Goal: Task Accomplishment & Management: Complete application form

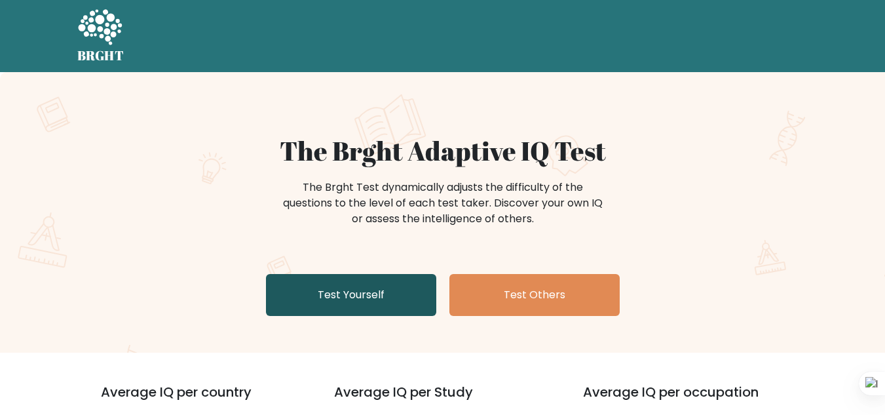
click at [378, 294] on link "Test Yourself" at bounding box center [351, 295] width 170 height 42
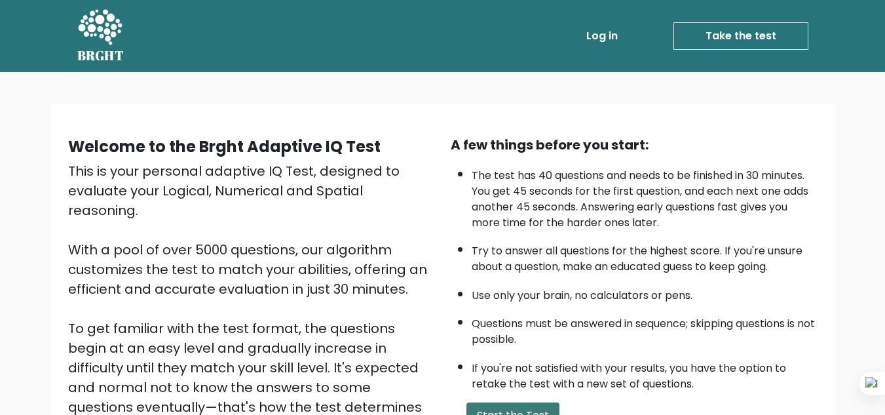
click at [512, 403] on button "Start the Test" at bounding box center [512, 415] width 93 height 26
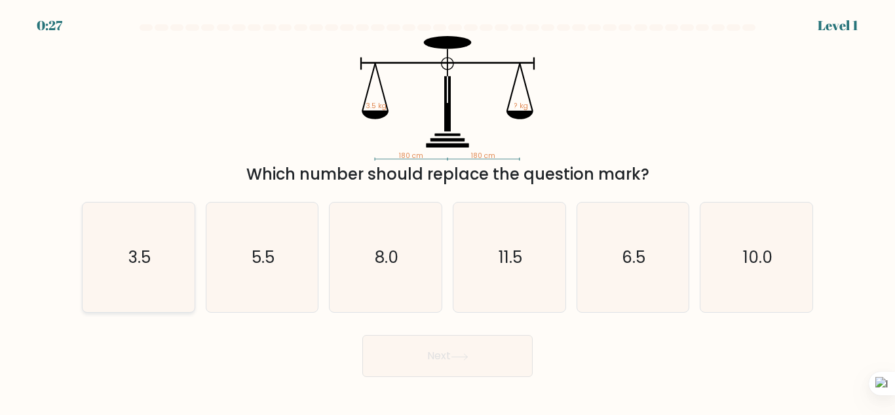
click at [133, 278] on icon "3.5" at bounding box center [138, 256] width 109 height 109
click at [447, 211] on input "a. 3.5" at bounding box center [447, 209] width 1 height 3
radio input "true"
click at [458, 364] on button "Next" at bounding box center [447, 356] width 170 height 42
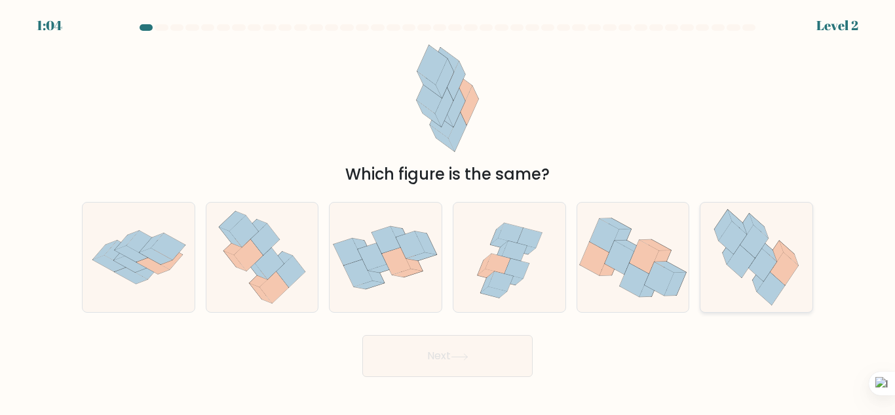
click at [772, 266] on icon at bounding box center [763, 264] width 28 height 33
click at [448, 211] on input "f." at bounding box center [447, 209] width 1 height 3
radio input "true"
click at [460, 360] on button "Next" at bounding box center [447, 356] width 170 height 42
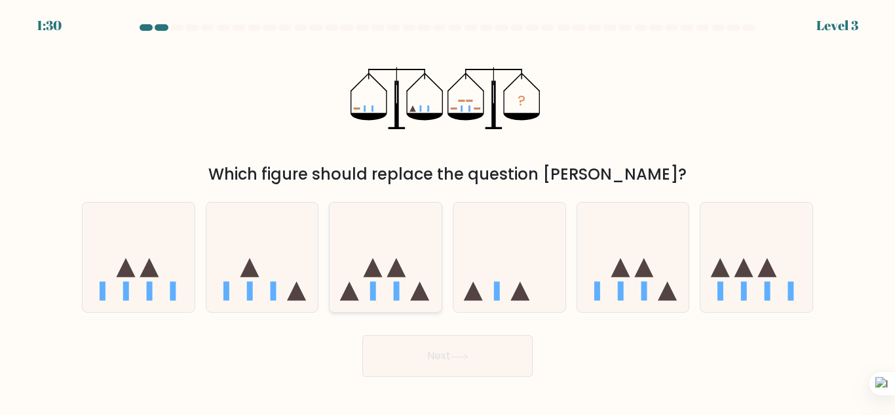
click at [419, 293] on icon at bounding box center [420, 291] width 19 height 19
click at [447, 211] on input "c." at bounding box center [447, 209] width 1 height 3
radio input "true"
click at [436, 354] on button "Next" at bounding box center [447, 356] width 170 height 42
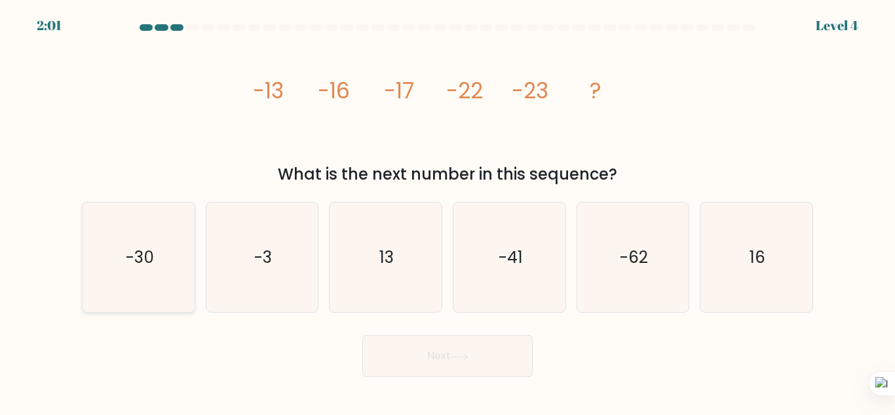
click at [151, 248] on text "-30" at bounding box center [139, 257] width 28 height 23
click at [447, 211] on input "a. -30" at bounding box center [447, 209] width 1 height 3
radio input "true"
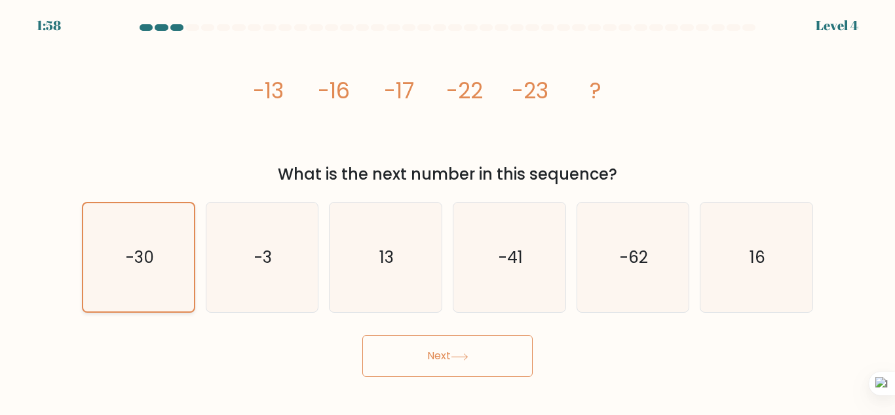
click at [176, 251] on icon "-30" at bounding box center [138, 257] width 108 height 108
click at [447, 211] on input "a. -30" at bounding box center [447, 209] width 1 height 3
click at [242, 265] on icon "-3" at bounding box center [261, 256] width 109 height 109
click at [447, 211] on input "b. -3" at bounding box center [447, 209] width 1 height 3
radio input "true"
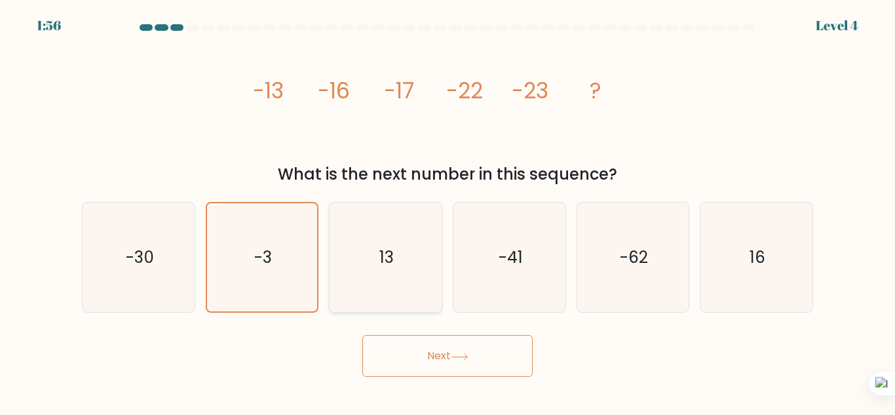
click at [363, 267] on icon "13" at bounding box center [385, 256] width 109 height 109
click at [447, 211] on input "c. 13" at bounding box center [447, 209] width 1 height 3
radio input "true"
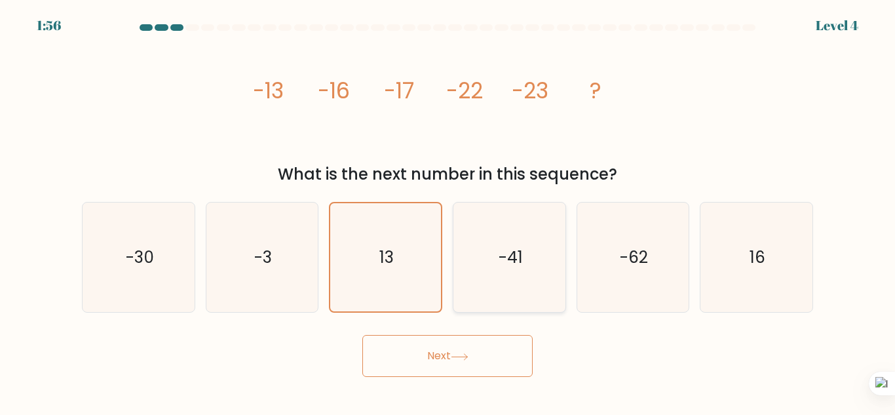
click at [485, 289] on icon "-41" at bounding box center [509, 256] width 109 height 109
click at [448, 211] on input "d. -41" at bounding box center [447, 209] width 1 height 3
radio input "true"
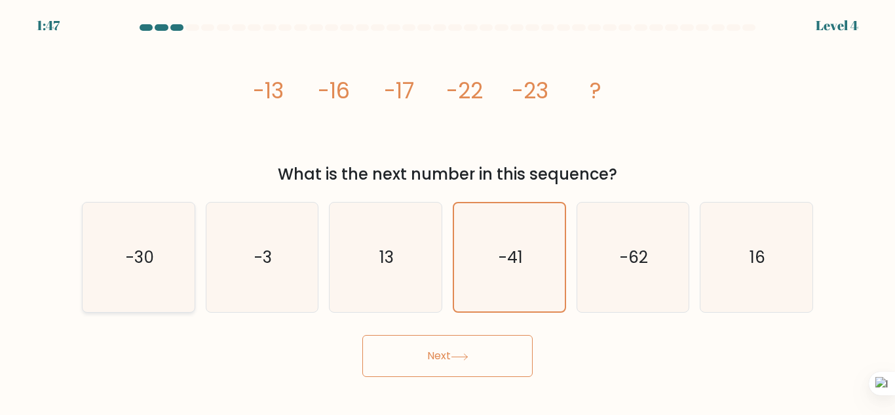
click at [140, 250] on text "-30" at bounding box center [139, 257] width 28 height 23
click at [447, 211] on input "a. -30" at bounding box center [447, 209] width 1 height 3
radio input "true"
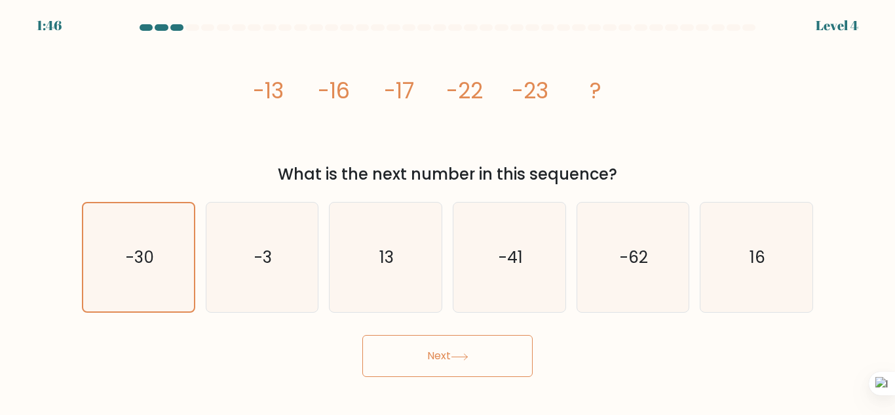
click at [424, 364] on button "Next" at bounding box center [447, 356] width 170 height 42
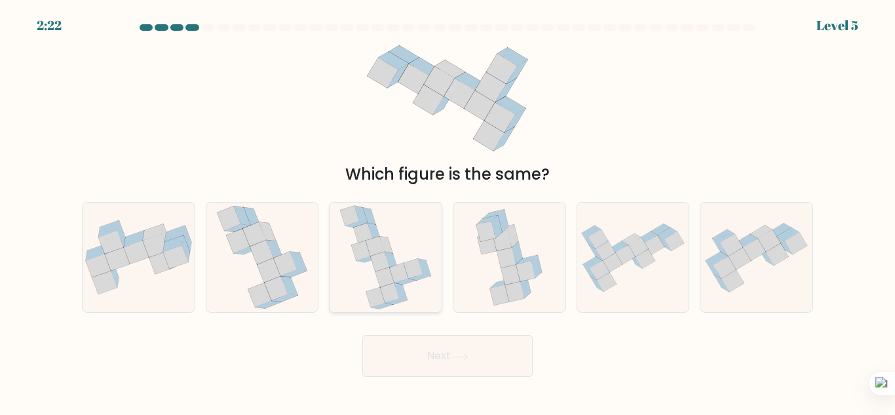
click at [388, 261] on icon at bounding box center [390, 260] width 13 height 17
click at [447, 211] on input "c." at bounding box center [447, 209] width 1 height 3
radio input "true"
click at [413, 360] on button "Next" at bounding box center [447, 356] width 170 height 42
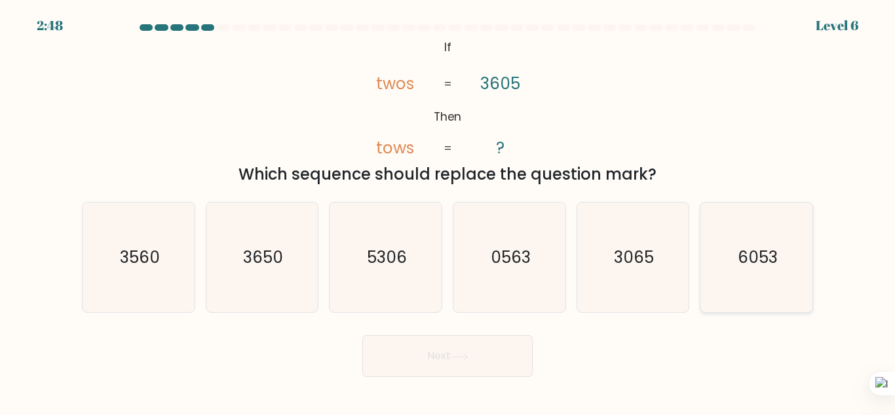
click at [732, 255] on icon "6053" at bounding box center [755, 256] width 109 height 109
click at [448, 211] on input "f. 6053" at bounding box center [447, 209] width 1 height 3
radio input "true"
click at [672, 231] on icon "3065" at bounding box center [632, 256] width 109 height 109
click at [448, 211] on input "e. 3065" at bounding box center [447, 209] width 1 height 3
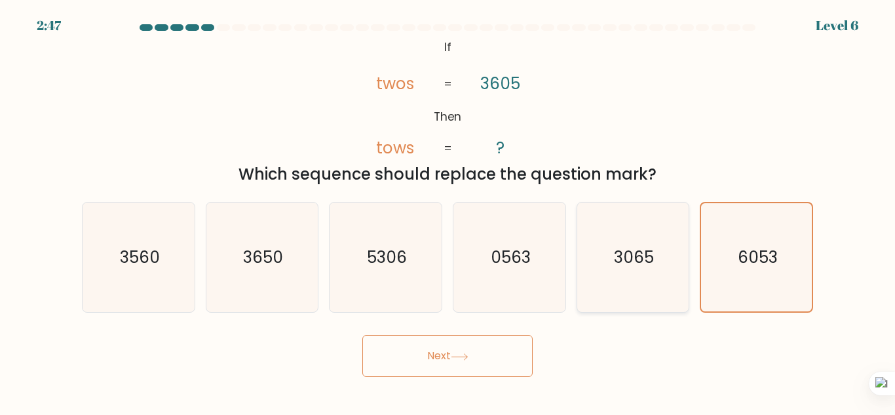
radio input "true"
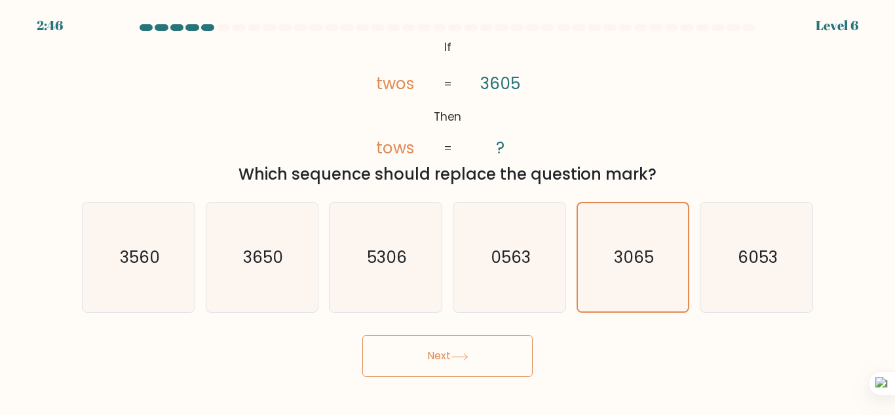
click at [502, 356] on button "Next" at bounding box center [447, 356] width 170 height 42
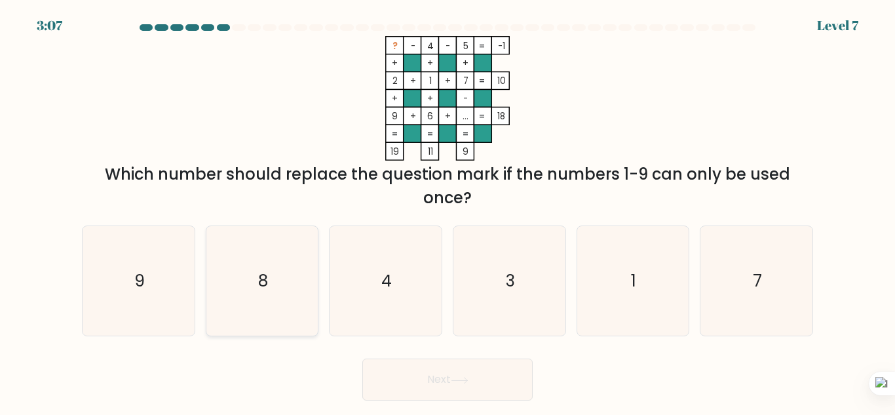
click at [288, 279] on icon "8" at bounding box center [261, 280] width 109 height 109
click at [447, 211] on input "b. 8" at bounding box center [447, 209] width 1 height 3
radio input "true"
click at [481, 392] on button "Next" at bounding box center [447, 379] width 170 height 42
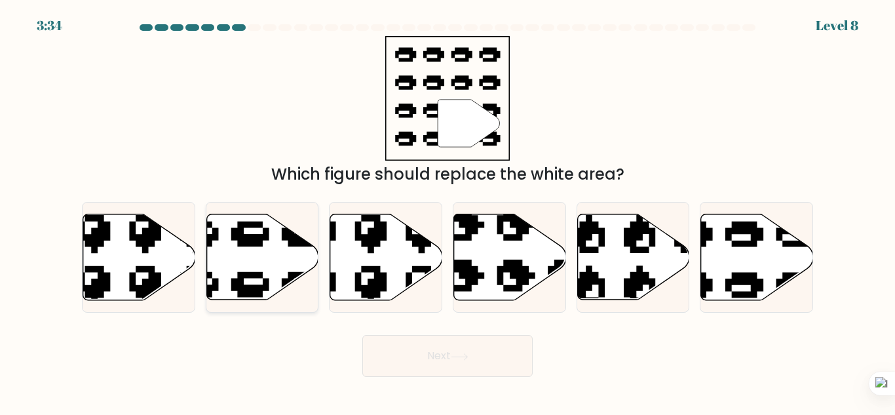
click at [252, 265] on icon at bounding box center [262, 257] width 112 height 86
click at [447, 211] on input "b." at bounding box center [447, 209] width 1 height 3
radio input "true"
click at [407, 356] on button "Next" at bounding box center [447, 356] width 170 height 42
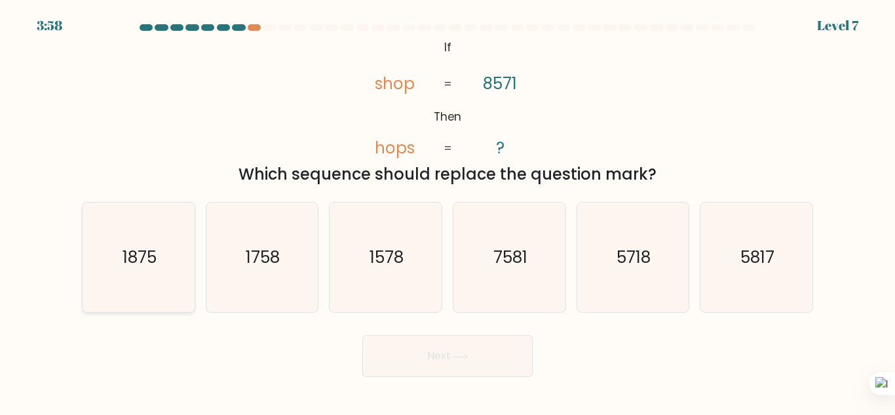
click at [136, 255] on text "1875" at bounding box center [139, 257] width 34 height 23
click at [447, 211] on input "a. 1875" at bounding box center [447, 209] width 1 height 3
radio input "true"
click at [624, 253] on text "5718" at bounding box center [634, 257] width 34 height 23
click at [448, 211] on input "e. 5718" at bounding box center [447, 209] width 1 height 3
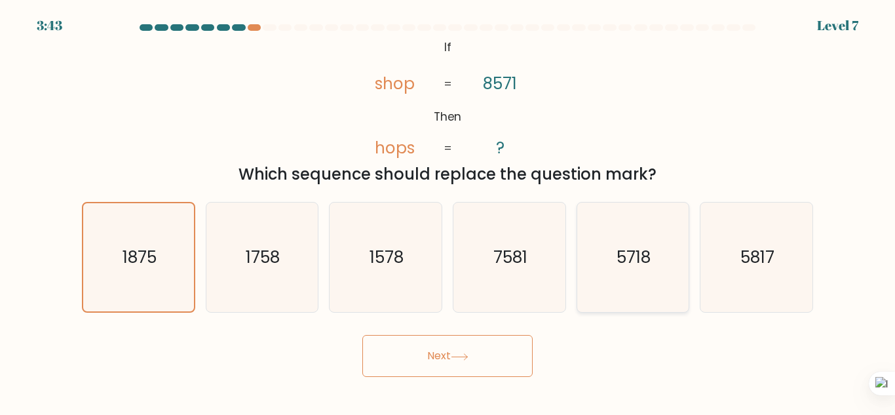
radio input "true"
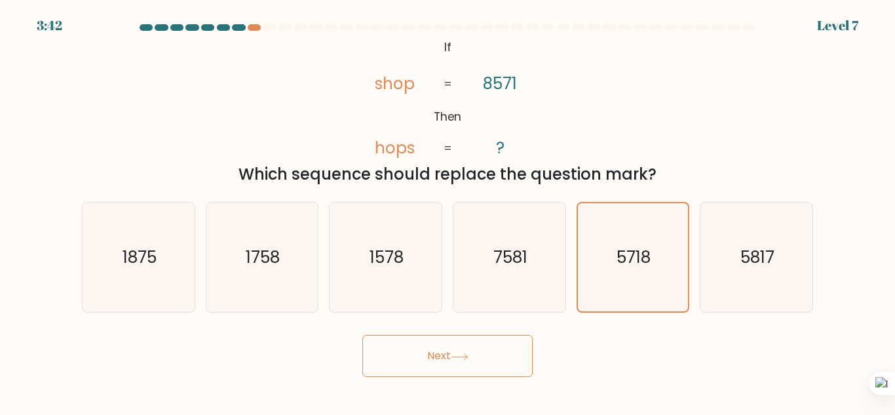
click at [480, 369] on button "Next" at bounding box center [447, 356] width 170 height 42
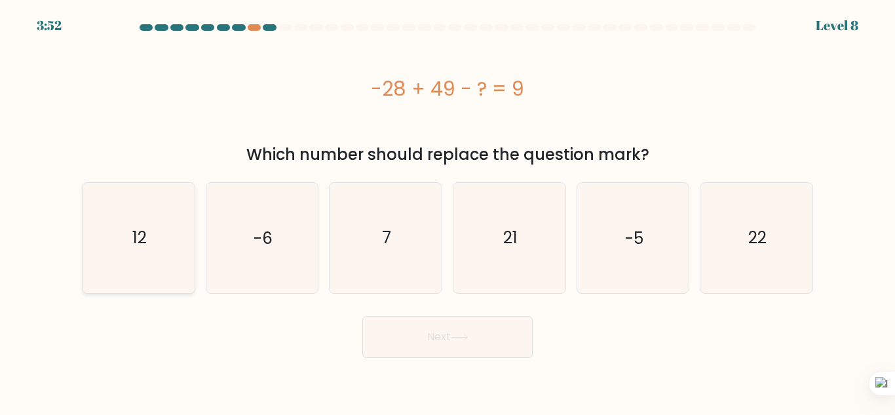
click at [166, 259] on icon "12" at bounding box center [138, 237] width 109 height 109
click at [447, 211] on input "a. 12" at bounding box center [447, 209] width 1 height 3
radio input "true"
click at [451, 326] on button "Next" at bounding box center [447, 337] width 170 height 42
click at [470, 341] on button "Next" at bounding box center [447, 337] width 170 height 42
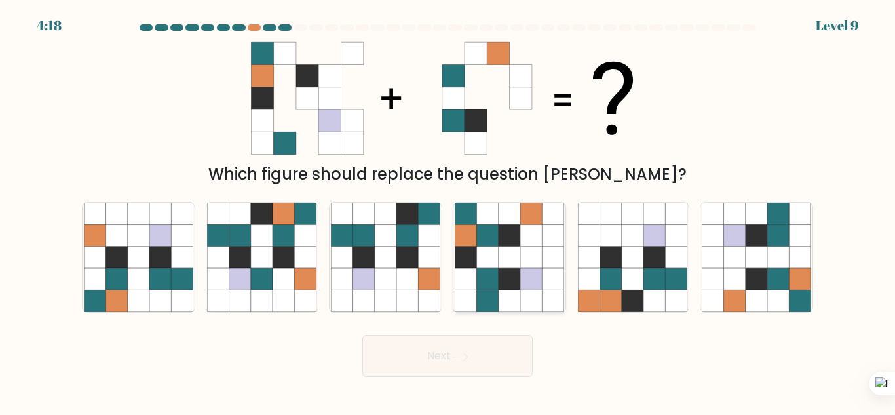
click at [507, 274] on icon at bounding box center [509, 279] width 22 height 22
click at [448, 211] on input "d." at bounding box center [447, 209] width 1 height 3
radio input "true"
click at [459, 363] on button "Next" at bounding box center [447, 356] width 170 height 42
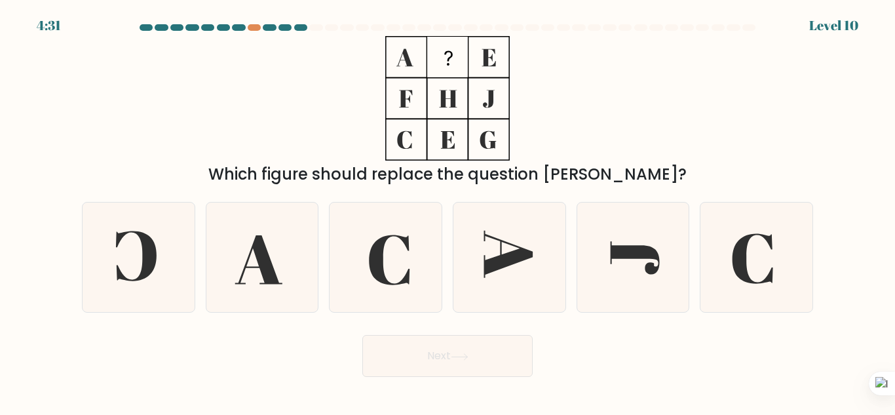
click at [362, 335] on button "Next" at bounding box center [447, 356] width 170 height 42
click at [640, 265] on icon at bounding box center [632, 256] width 109 height 109
click at [448, 211] on input "e." at bounding box center [447, 209] width 1 height 3
radio input "true"
click at [514, 261] on icon at bounding box center [507, 254] width 49 height 47
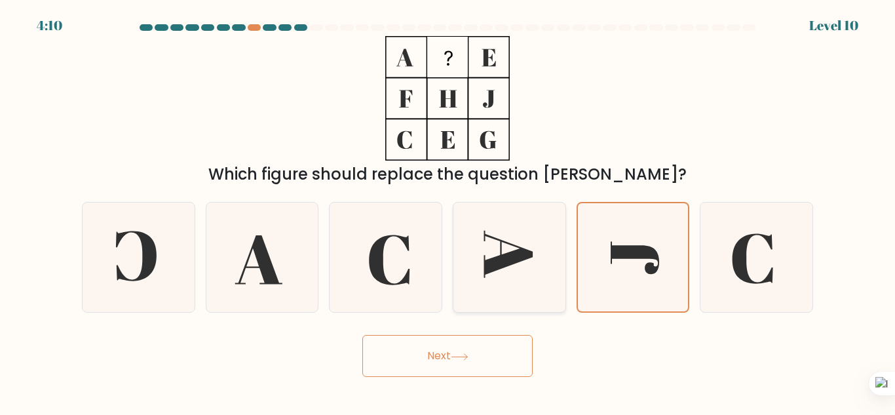
click at [448, 211] on input "d." at bounding box center [447, 209] width 1 height 3
radio input "true"
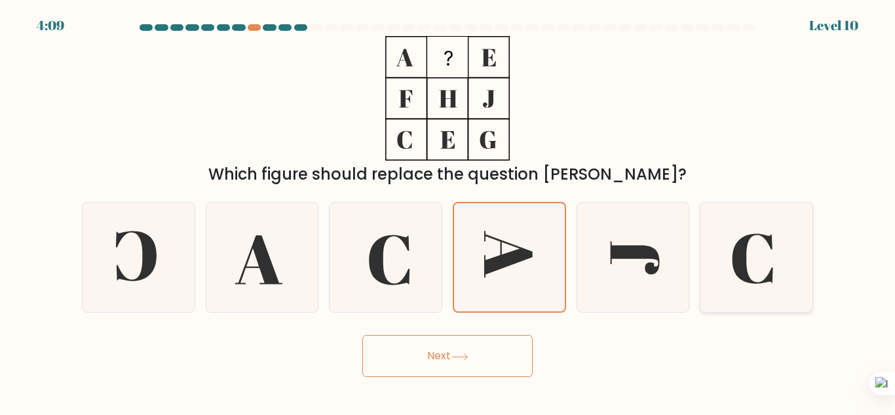
click at [775, 246] on icon at bounding box center [755, 256] width 109 height 109
click at [448, 211] on input "f." at bounding box center [447, 209] width 1 height 3
radio input "true"
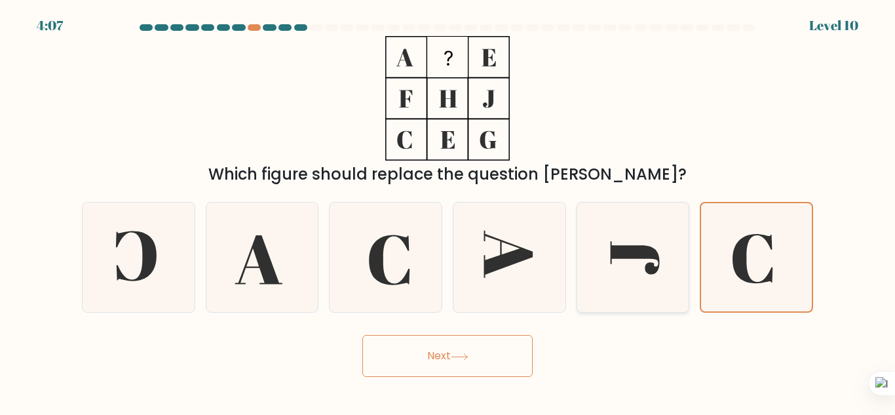
click at [673, 250] on icon at bounding box center [632, 256] width 109 height 109
click at [448, 211] on input "e." at bounding box center [447, 209] width 1 height 3
radio input "true"
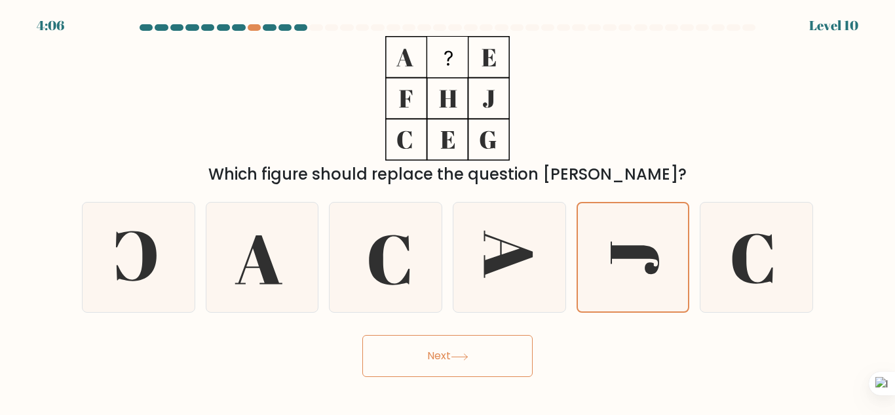
click at [500, 355] on button "Next" at bounding box center [447, 356] width 170 height 42
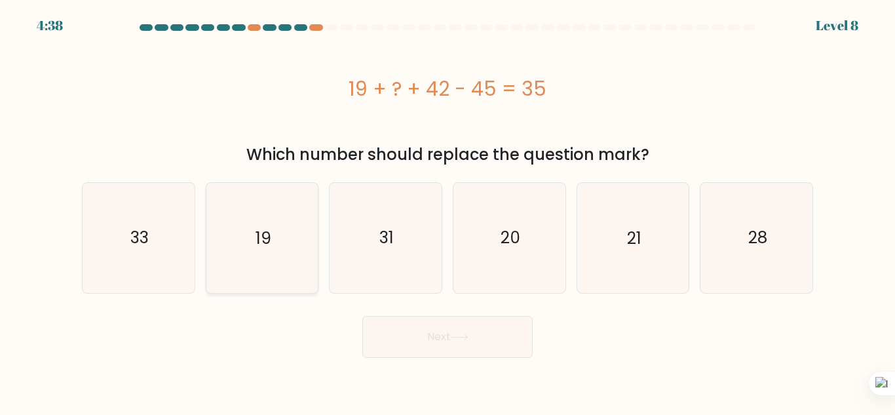
click at [271, 261] on icon "19" at bounding box center [261, 237] width 109 height 109
click at [447, 211] on input "b. 19" at bounding box center [447, 209] width 1 height 3
radio input "true"
click at [450, 370] on body "4:37 Level 8 a." at bounding box center [447, 207] width 895 height 415
drag, startPoint x: 450, startPoint y: 371, endPoint x: 791, endPoint y: 90, distance: 442.0
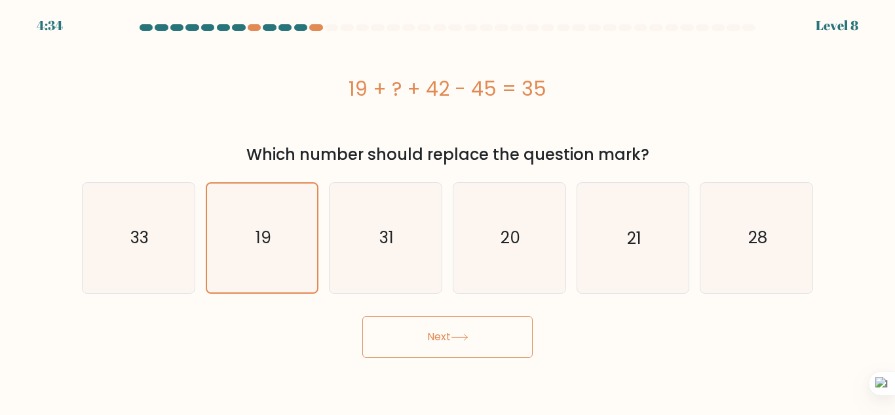
drag, startPoint x: 791, startPoint y: 90, endPoint x: 862, endPoint y: 142, distance: 88.0
click at [862, 142] on form "a." at bounding box center [447, 190] width 895 height 333
click at [242, 250] on icon "19" at bounding box center [262, 237] width 108 height 108
click at [447, 211] on input "b. 19" at bounding box center [447, 209] width 1 height 3
click at [436, 342] on button "Next" at bounding box center [447, 337] width 170 height 42
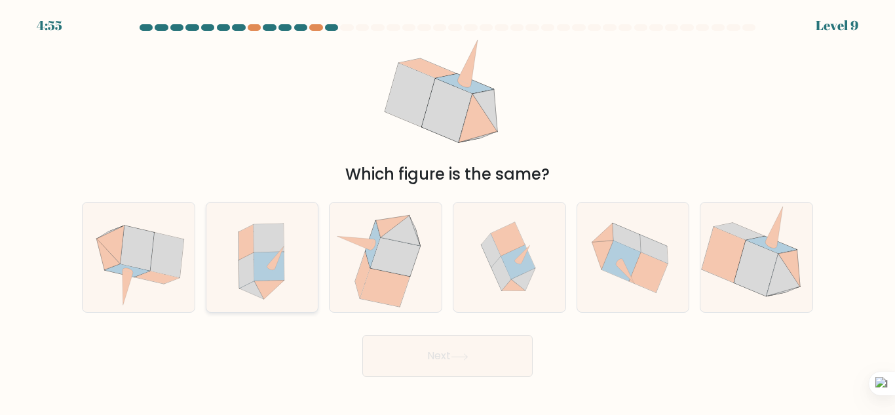
click at [274, 273] on icon at bounding box center [269, 266] width 30 height 29
click at [447, 211] on input "b." at bounding box center [447, 209] width 1 height 3
radio input "true"
click at [401, 252] on icon at bounding box center [396, 257] width 50 height 39
click at [447, 211] on input "c." at bounding box center [447, 209] width 1 height 3
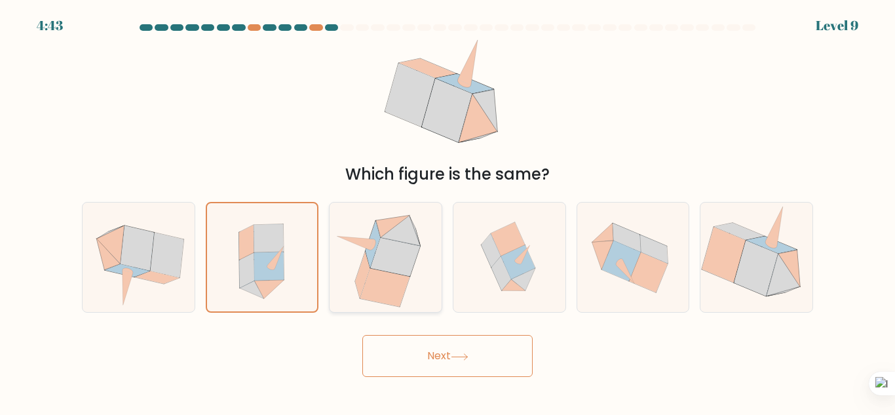
radio input "true"
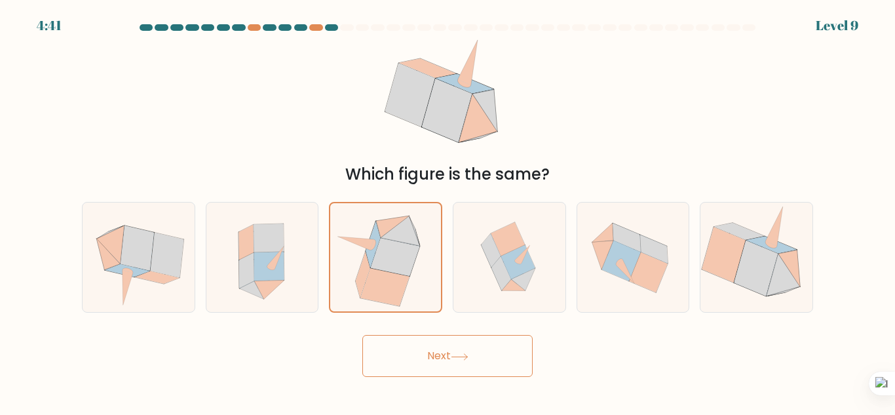
click at [426, 354] on button "Next" at bounding box center [447, 356] width 170 height 42
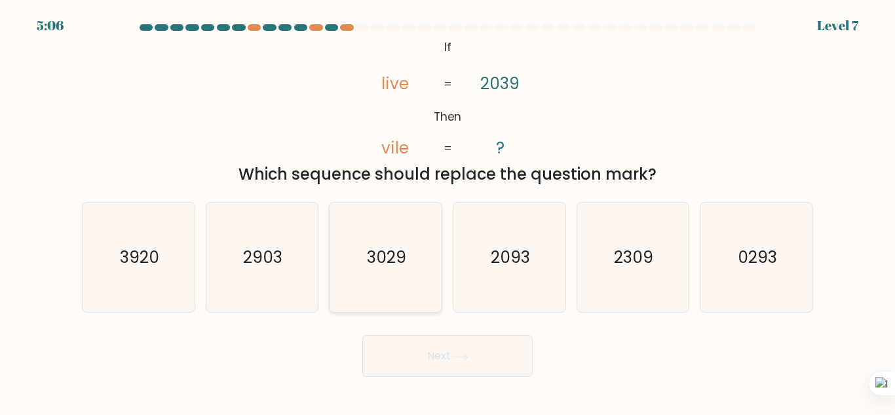
click at [378, 238] on icon "3029" at bounding box center [385, 256] width 109 height 109
click at [447, 211] on input "c. 3029" at bounding box center [447, 209] width 1 height 3
radio input "true"
click at [382, 356] on button "Next" at bounding box center [447, 356] width 170 height 42
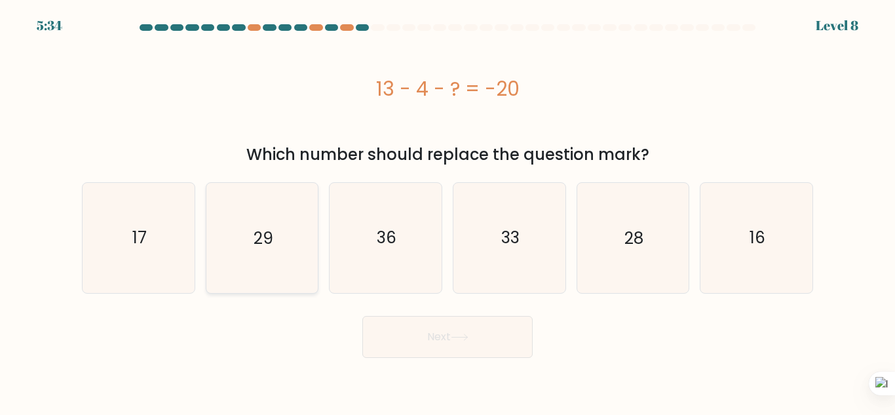
click at [282, 245] on icon "29" at bounding box center [261, 237] width 109 height 109
click at [447, 211] on input "b. 29" at bounding box center [447, 209] width 1 height 3
radio input "true"
click at [392, 339] on button "Next" at bounding box center [447, 337] width 170 height 42
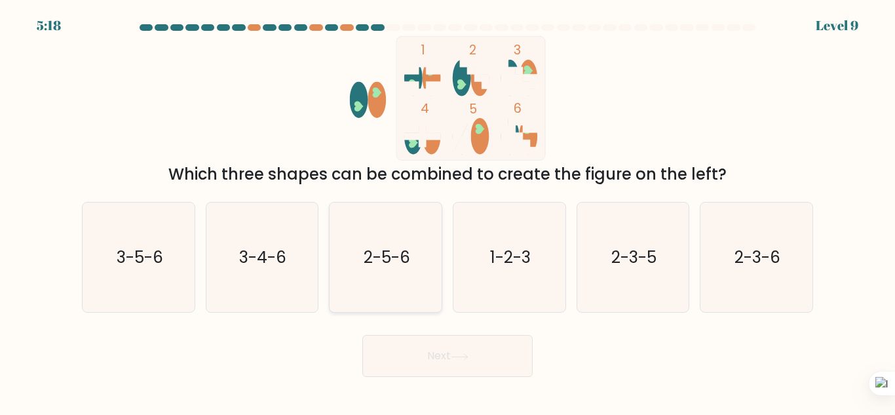
click at [345, 283] on icon "2-5-6" at bounding box center [385, 256] width 109 height 109
click at [447, 211] on input "c. 2-5-6" at bounding box center [447, 209] width 1 height 3
radio input "true"
click at [374, 352] on button "Next" at bounding box center [447, 356] width 170 height 42
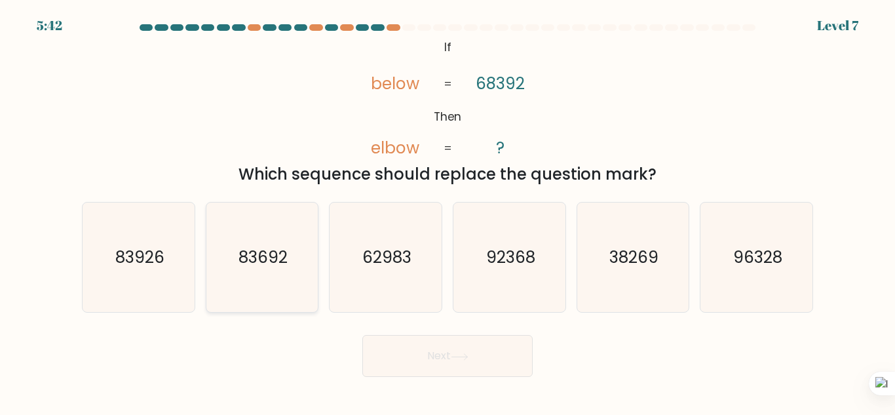
click at [229, 271] on icon "83692" at bounding box center [261, 256] width 109 height 109
click at [447, 211] on input "b. 83692" at bounding box center [447, 209] width 1 height 3
radio input "true"
click at [407, 371] on button "Next" at bounding box center [447, 356] width 170 height 42
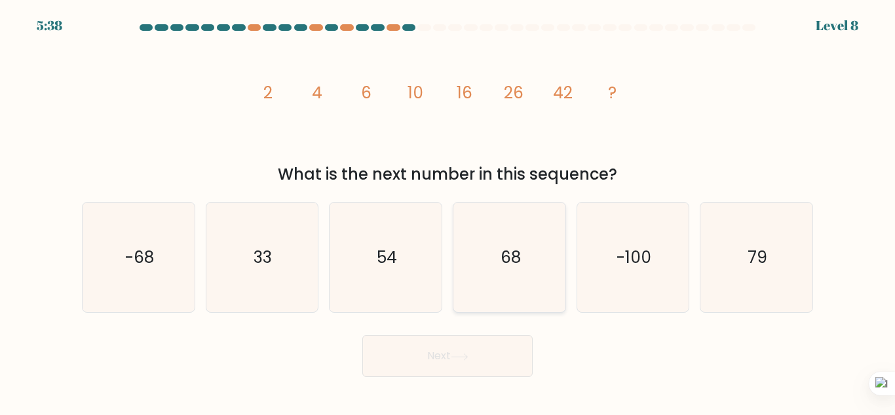
click at [502, 272] on icon "68" at bounding box center [509, 256] width 109 height 109
click at [448, 211] on input "d. 68" at bounding box center [447, 209] width 1 height 3
radio input "true"
click at [471, 368] on button "Next" at bounding box center [447, 356] width 170 height 42
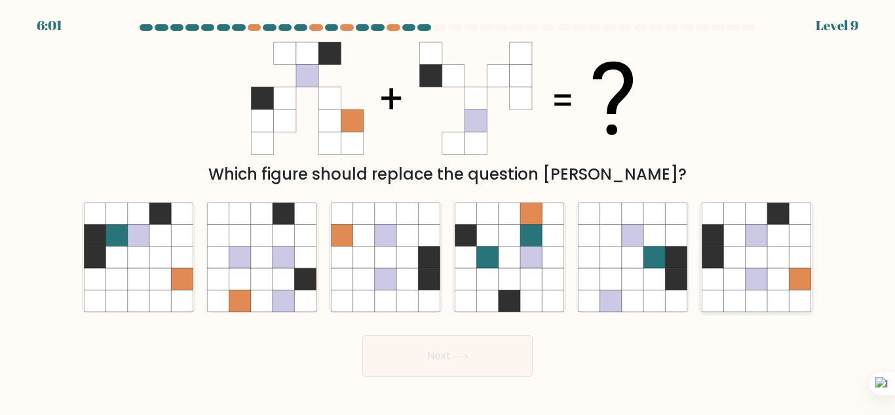
click at [781, 265] on icon at bounding box center [778, 257] width 22 height 22
click at [448, 211] on input "f." at bounding box center [447, 209] width 1 height 3
radio input "true"
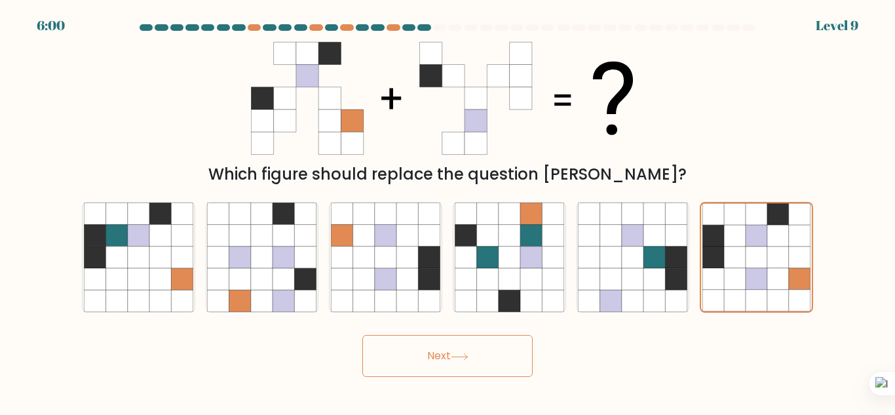
click at [476, 362] on button "Next" at bounding box center [447, 356] width 170 height 42
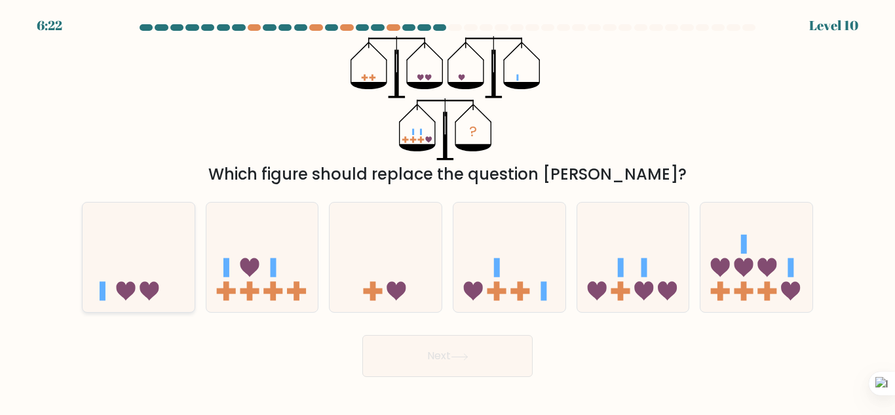
click at [130, 289] on icon at bounding box center [126, 291] width 19 height 19
click at [447, 211] on input "a." at bounding box center [447, 209] width 1 height 3
radio input "true"
click at [500, 278] on icon at bounding box center [509, 257] width 112 height 92
click at [448, 211] on input "d." at bounding box center [447, 209] width 1 height 3
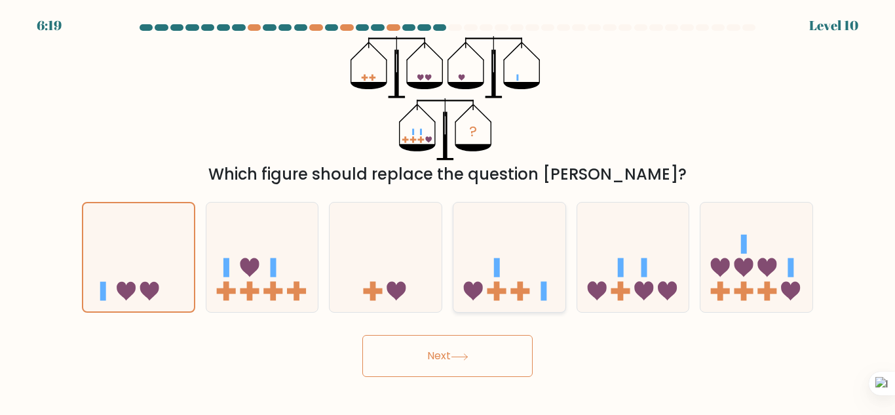
radio input "true"
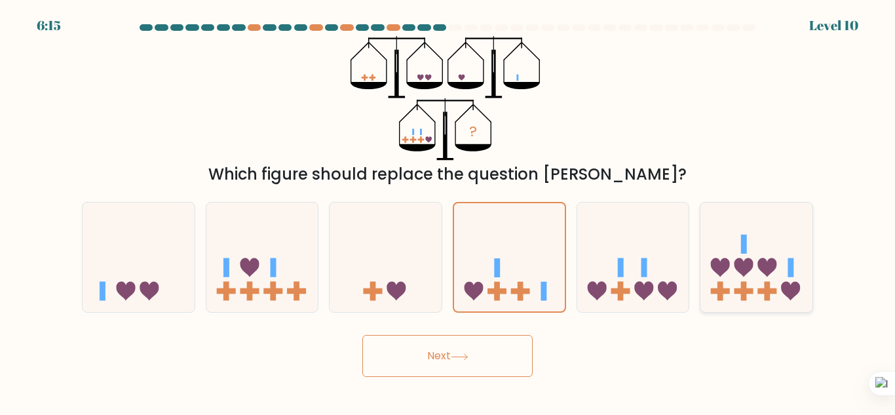
click at [751, 243] on icon at bounding box center [756, 257] width 112 height 92
click at [448, 211] on input "f." at bounding box center [447, 209] width 1 height 3
radio input "true"
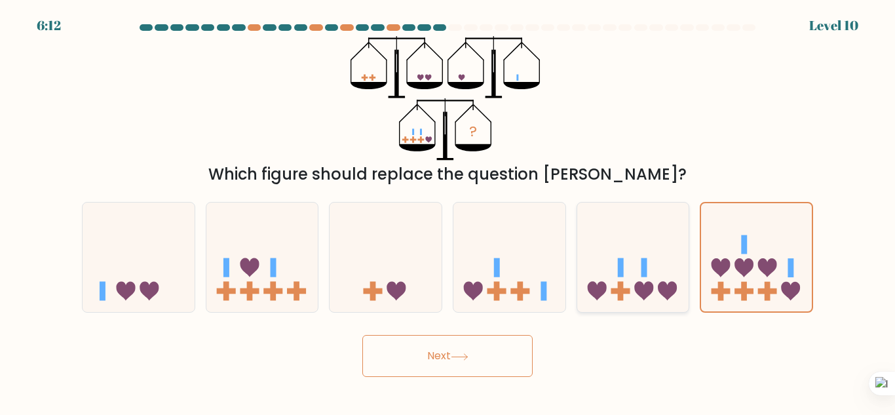
click at [622, 244] on icon at bounding box center [633, 257] width 112 height 92
click at [448, 211] on input "e." at bounding box center [447, 209] width 1 height 3
radio input "true"
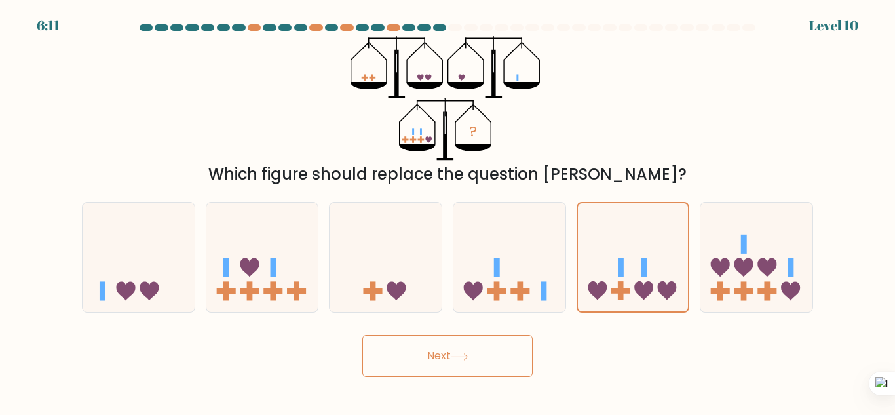
click at [529, 370] on button "Next" at bounding box center [447, 356] width 170 height 42
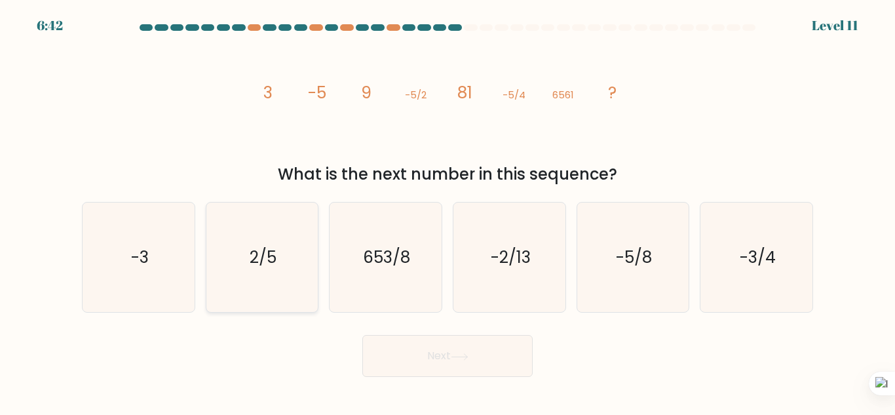
click at [293, 277] on icon "2/5" at bounding box center [261, 256] width 109 height 109
click at [447, 211] on input "b. 2/5" at bounding box center [447, 209] width 1 height 3
radio input "true"
click at [398, 346] on button "Next" at bounding box center [447, 356] width 170 height 42
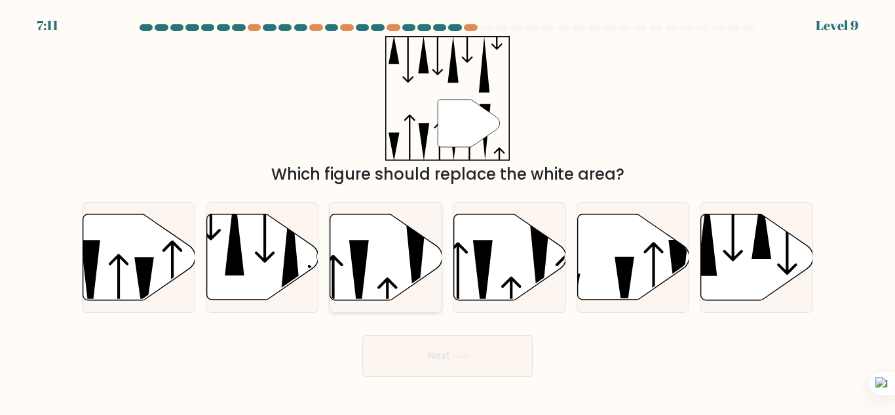
click at [375, 256] on icon at bounding box center [386, 257] width 112 height 86
click at [447, 211] on input "c." at bounding box center [447, 209] width 1 height 3
radio input "true"
click at [441, 358] on button "Next" at bounding box center [447, 356] width 170 height 42
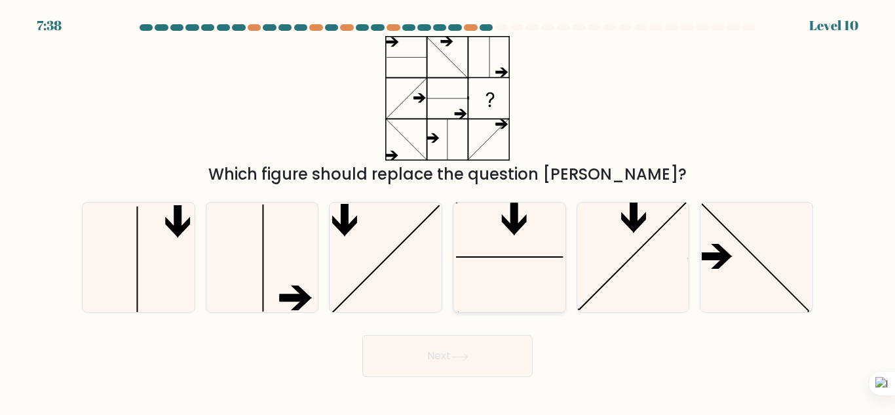
click at [489, 248] on icon at bounding box center [509, 256] width 109 height 109
click at [448, 211] on input "d." at bounding box center [447, 209] width 1 height 3
radio input "true"
click at [288, 265] on icon at bounding box center [261, 256] width 109 height 109
click at [447, 211] on input "b." at bounding box center [447, 209] width 1 height 3
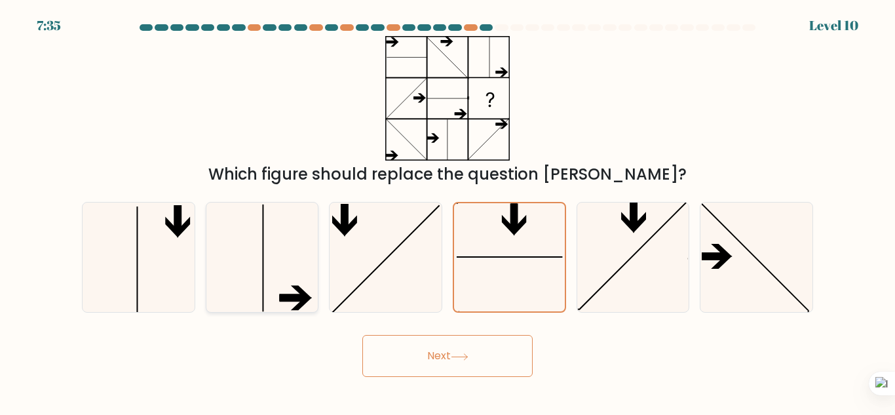
radio input "true"
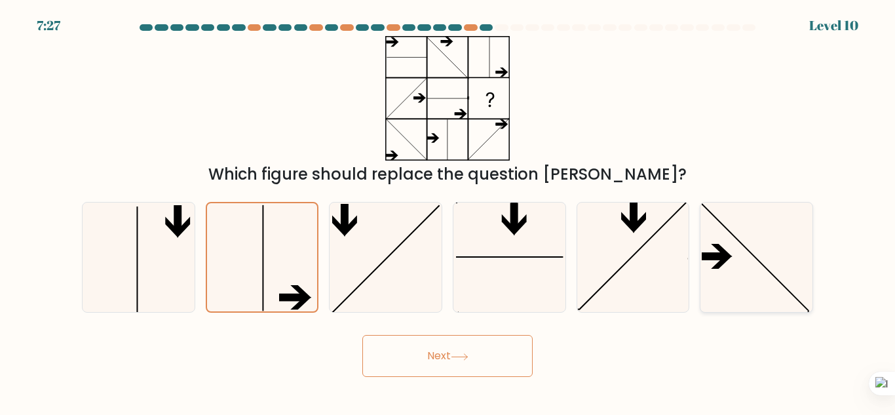
click at [772, 273] on line at bounding box center [754, 257] width 107 height 107
click at [448, 211] on input "f." at bounding box center [447, 209] width 1 height 3
radio input "true"
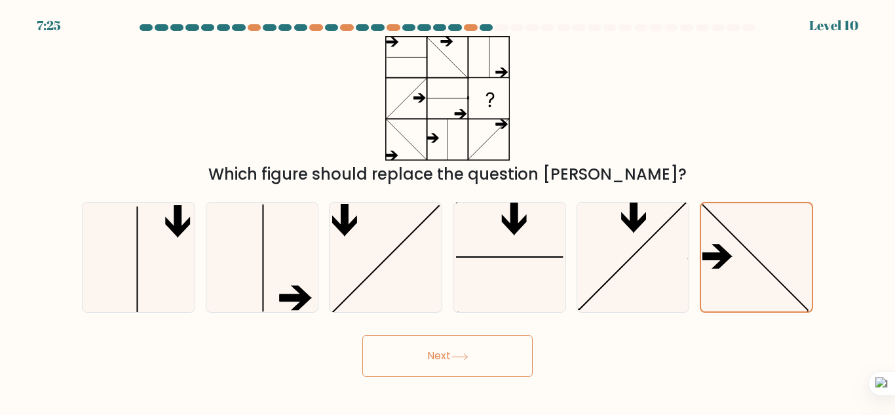
click at [496, 361] on button "Next" at bounding box center [447, 356] width 170 height 42
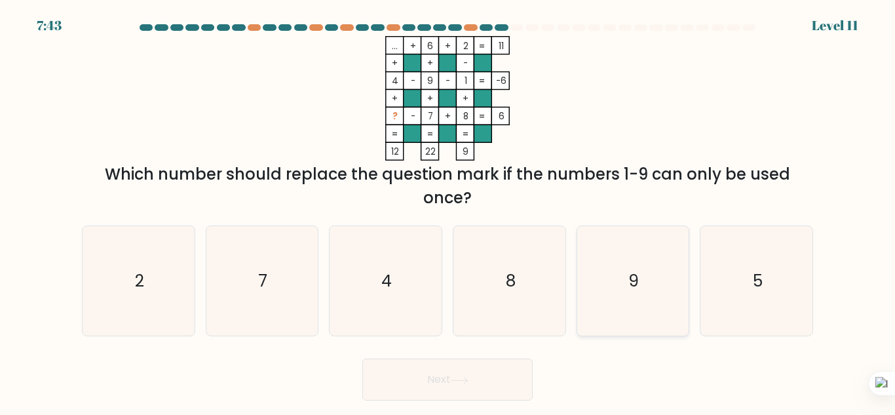
click at [608, 293] on icon "9" at bounding box center [632, 280] width 109 height 109
click at [448, 211] on input "e. 9" at bounding box center [447, 209] width 1 height 3
radio input "true"
click at [521, 382] on button "Next" at bounding box center [447, 379] width 170 height 42
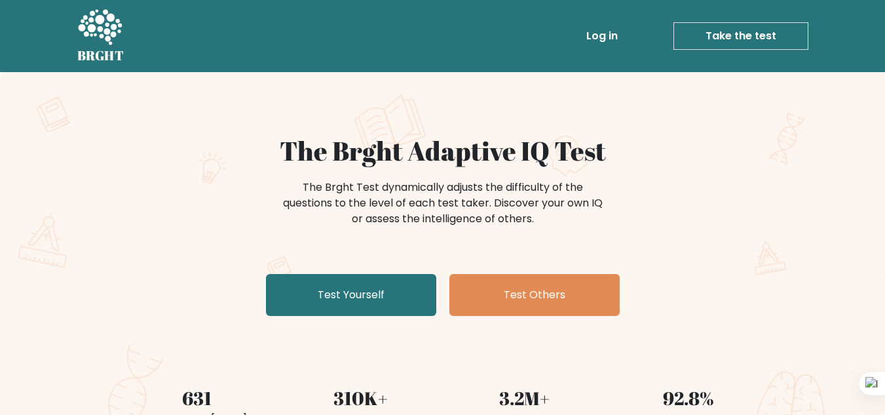
click at [377, 305] on link "Test Yourself" at bounding box center [351, 295] width 170 height 42
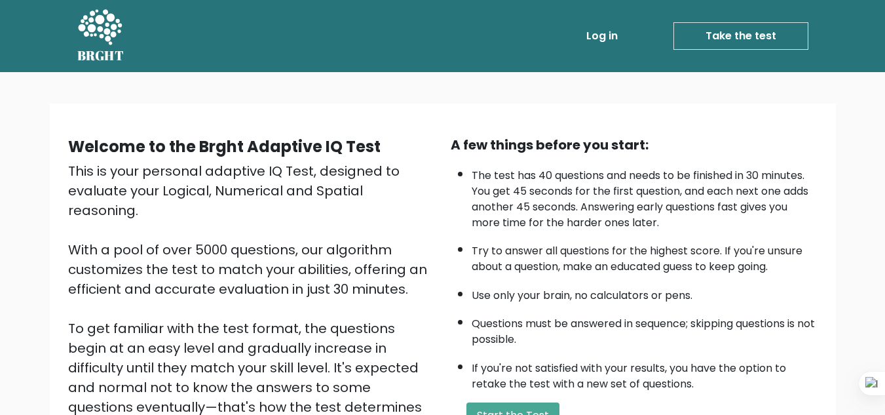
click at [700, 29] on link "Take the test" at bounding box center [740, 36] width 135 height 28
click at [764, 39] on link "Take the test" at bounding box center [740, 36] width 135 height 28
click at [518, 409] on button "Start the Test" at bounding box center [512, 415] width 93 height 26
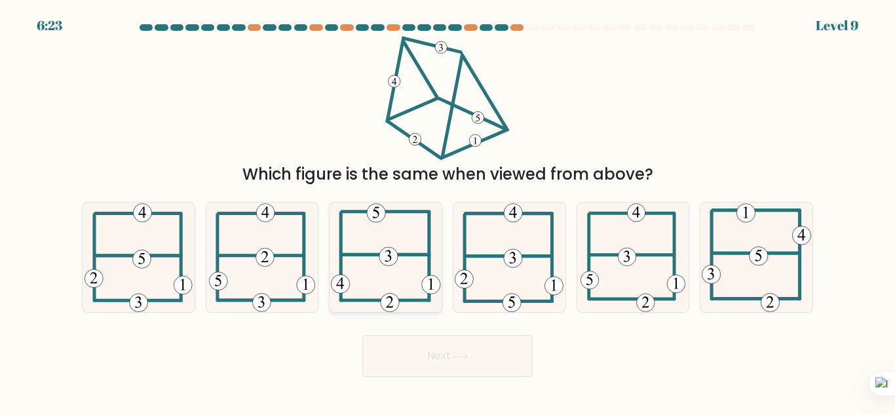
click at [378, 255] on 406 at bounding box center [385, 255] width 87 height 0
click at [447, 211] on input "c." at bounding box center [447, 209] width 1 height 3
radio input "true"
click at [428, 355] on button "Next" at bounding box center [447, 356] width 170 height 42
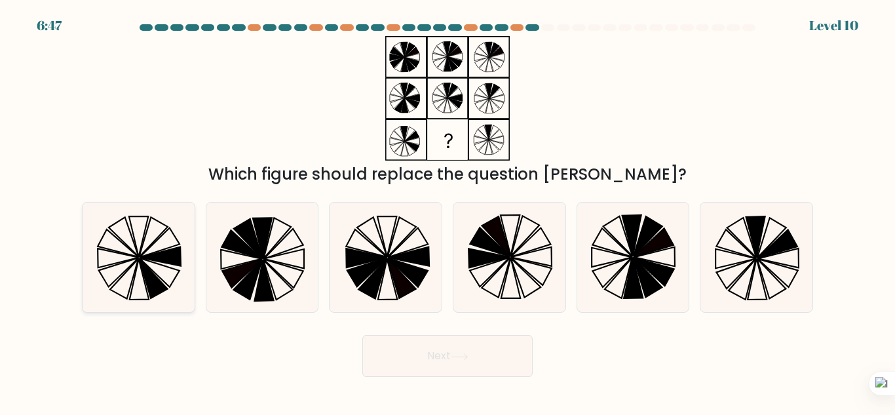
click at [137, 276] on icon at bounding box center [138, 256] width 109 height 109
click at [447, 211] on input "a." at bounding box center [447, 209] width 1 height 3
radio input "true"
click at [498, 366] on button "Next" at bounding box center [447, 356] width 170 height 42
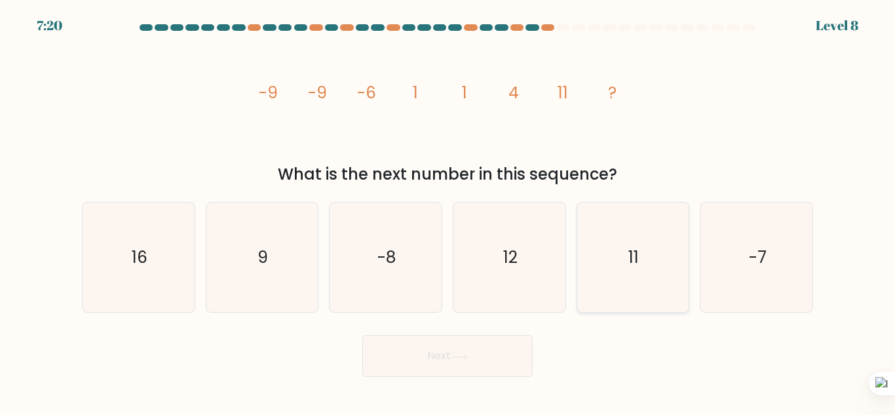
click at [623, 248] on icon "11" at bounding box center [632, 256] width 109 height 109
click at [448, 211] on input "e. 11" at bounding box center [447, 209] width 1 height 3
radio input "true"
click at [452, 358] on button "Next" at bounding box center [447, 356] width 170 height 42
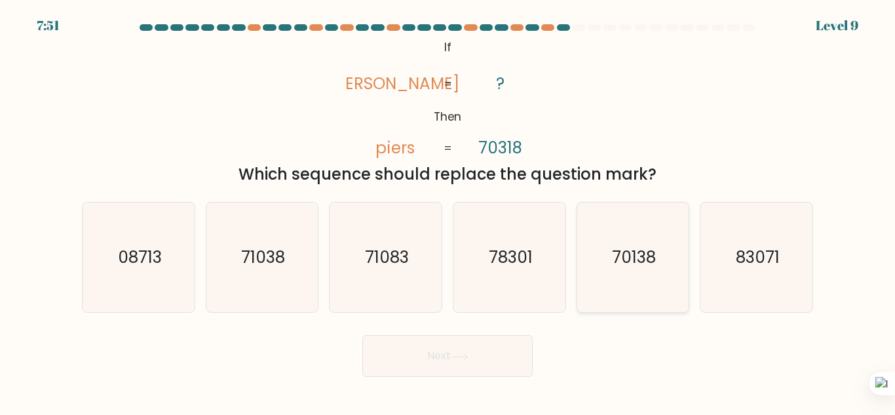
click at [637, 268] on text "70138" at bounding box center [634, 257] width 44 height 23
click at [448, 211] on input "e. 70138" at bounding box center [447, 209] width 1 height 3
radio input "true"
click at [493, 375] on button "Next" at bounding box center [447, 356] width 170 height 42
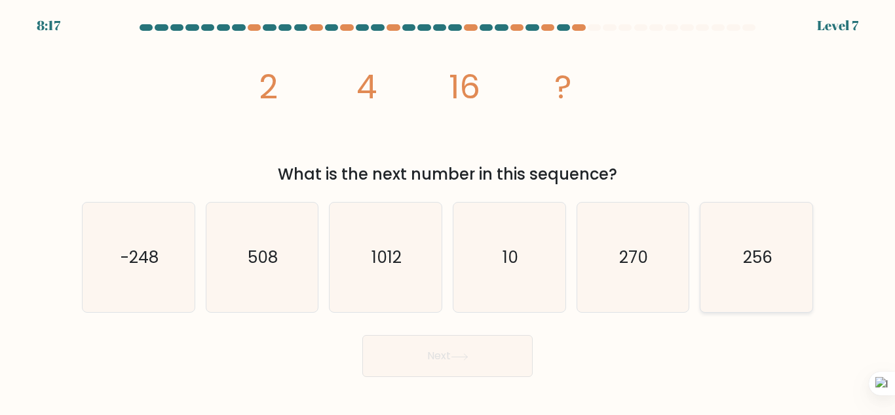
click at [736, 253] on icon "256" at bounding box center [755, 256] width 109 height 109
click at [448, 211] on input "f. 256" at bounding box center [447, 209] width 1 height 3
radio input "true"
click at [517, 355] on button "Next" at bounding box center [447, 356] width 170 height 42
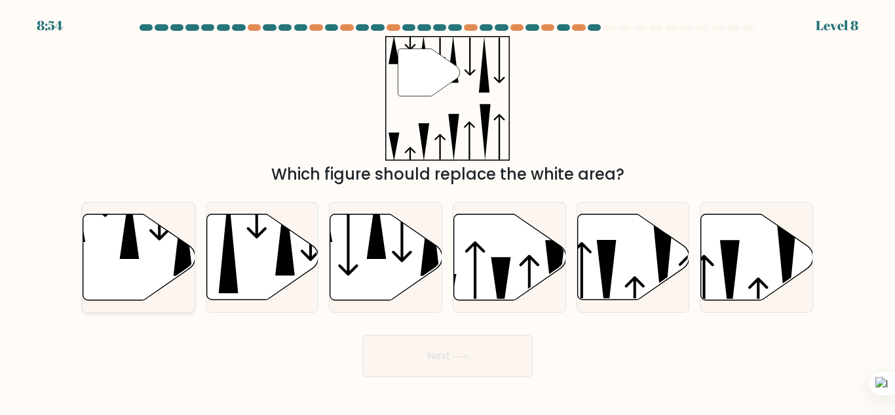
click at [112, 277] on icon at bounding box center [139, 257] width 112 height 86
click at [447, 211] on input "a." at bounding box center [447, 209] width 1 height 3
radio input "true"
click at [436, 360] on button "Next" at bounding box center [447, 356] width 170 height 42
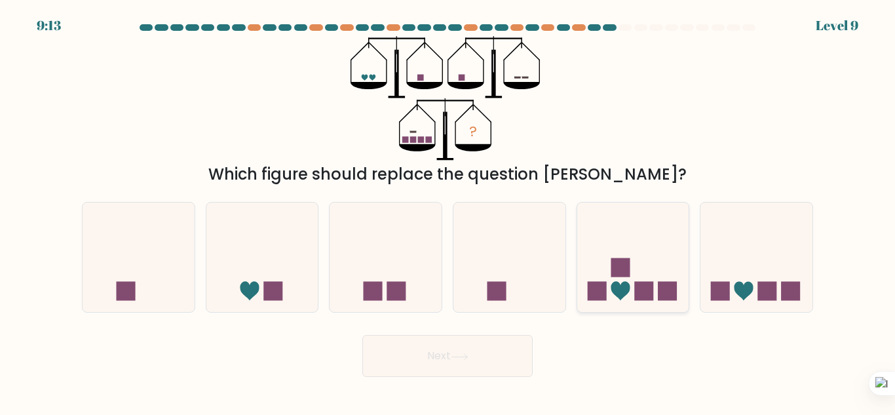
click at [646, 269] on icon at bounding box center [633, 257] width 112 height 92
click at [448, 211] on input "e." at bounding box center [447, 209] width 1 height 3
radio input "true"
click at [489, 355] on button "Next" at bounding box center [447, 356] width 170 height 42
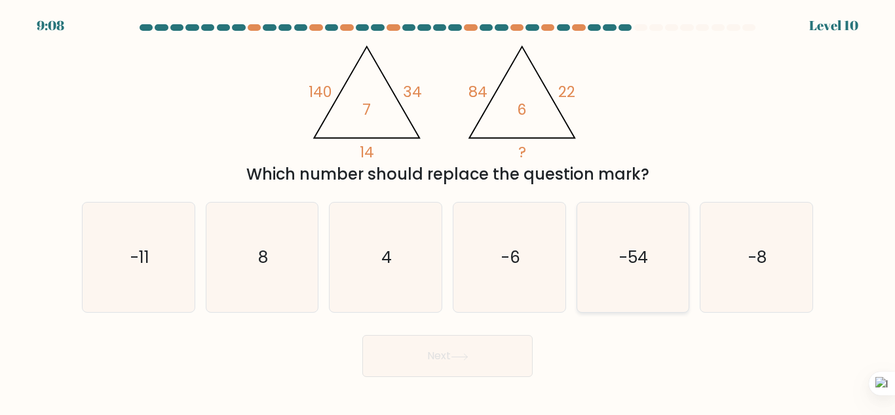
click at [667, 300] on icon "-54" at bounding box center [632, 256] width 109 height 109
click at [448, 211] on input "e. -54" at bounding box center [447, 209] width 1 height 3
radio input "true"
click at [474, 365] on button "Next" at bounding box center [447, 356] width 170 height 42
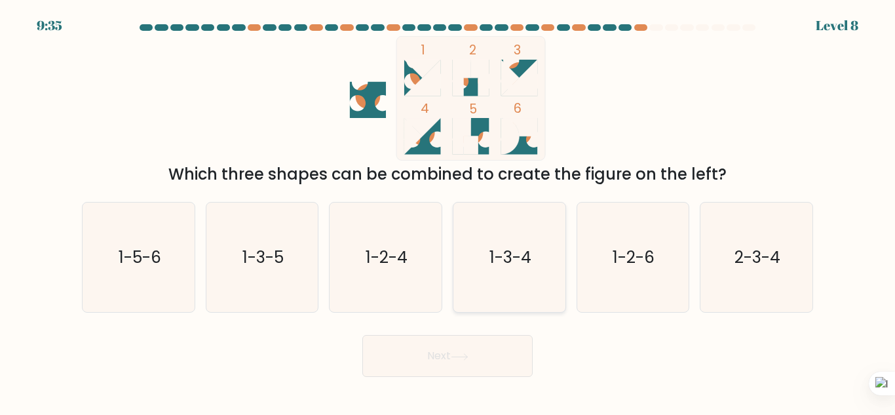
click at [538, 272] on icon "1-3-4" at bounding box center [509, 256] width 109 height 109
click at [448, 211] on input "d. 1-3-4" at bounding box center [447, 209] width 1 height 3
radio input "true"
click at [468, 358] on icon at bounding box center [460, 356] width 18 height 7
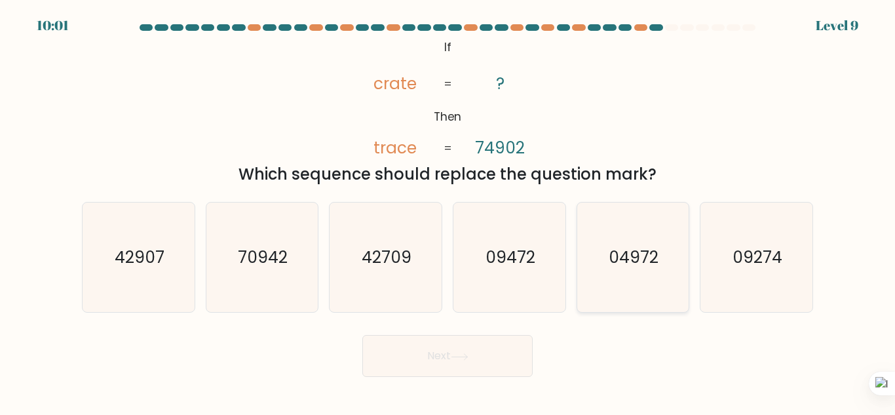
click at [643, 261] on text "04972" at bounding box center [634, 257] width 50 height 23
click at [448, 211] on input "e. 04972" at bounding box center [447, 209] width 1 height 3
radio input "true"
click at [472, 369] on button "Next" at bounding box center [447, 356] width 170 height 42
